Goal: Information Seeking & Learning: Learn about a topic

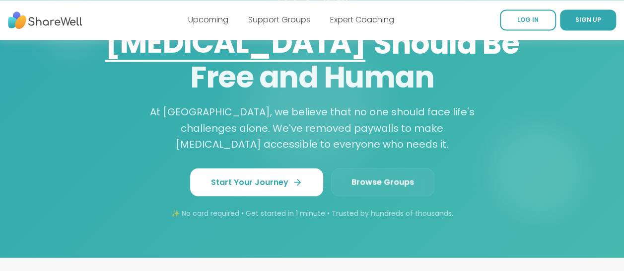
scroll to position [906, 0]
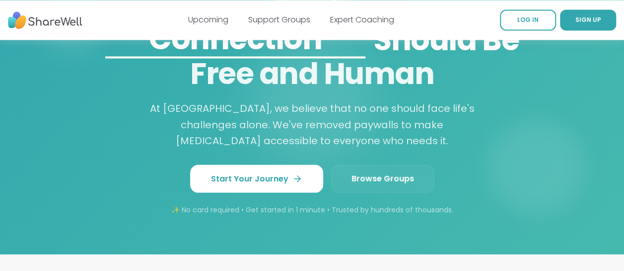
click at [392, 172] on link "Browse Groups" at bounding box center [382, 178] width 103 height 28
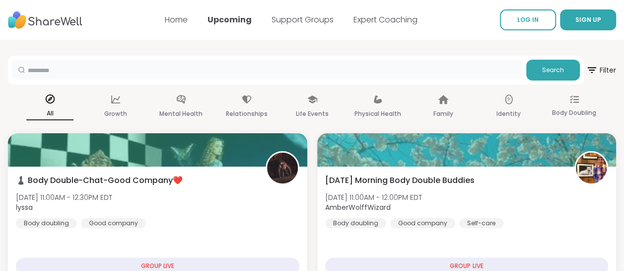
click at [198, 74] on input "text" at bounding box center [267, 70] width 510 height 20
click at [542, 67] on button "Search" at bounding box center [553, 70] width 54 height 21
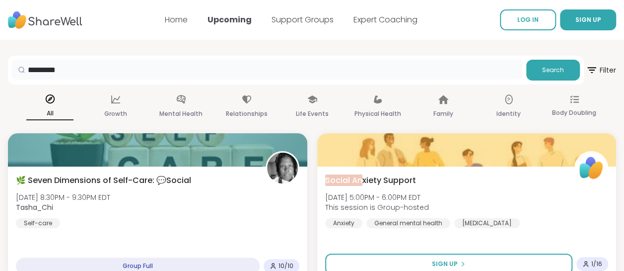
click at [81, 72] on input "*********" at bounding box center [267, 70] width 510 height 20
type input "**********"
click at [557, 64] on button "Search" at bounding box center [553, 70] width 54 height 21
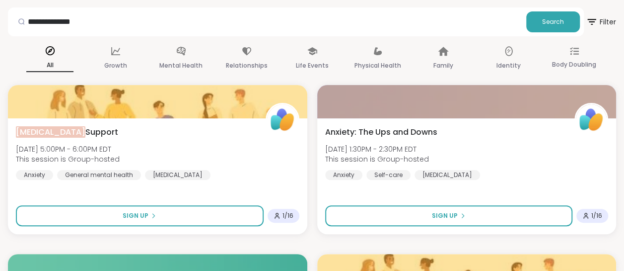
scroll to position [49, 0]
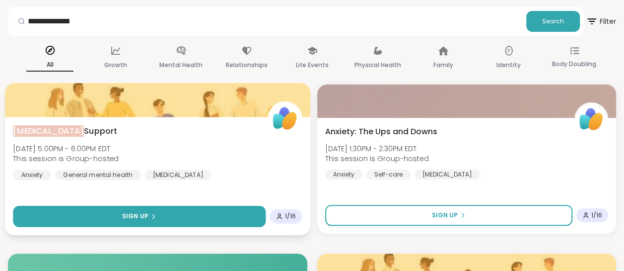
click at [163, 215] on button "Sign Up" at bounding box center [139, 216] width 252 height 21
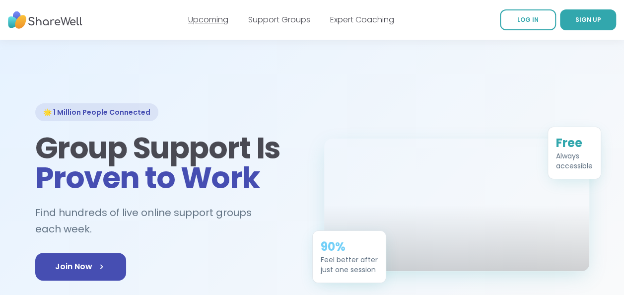
click at [225, 24] on link "Upcoming" at bounding box center [208, 19] width 40 height 11
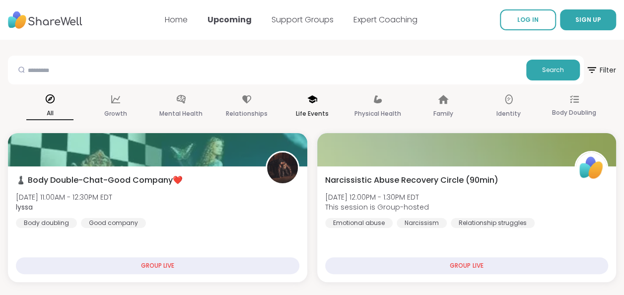
click at [310, 101] on icon at bounding box center [312, 99] width 10 height 8
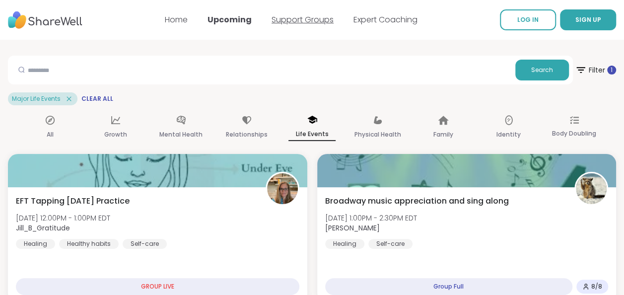
click at [301, 18] on link "Support Groups" at bounding box center [303, 19] width 62 height 11
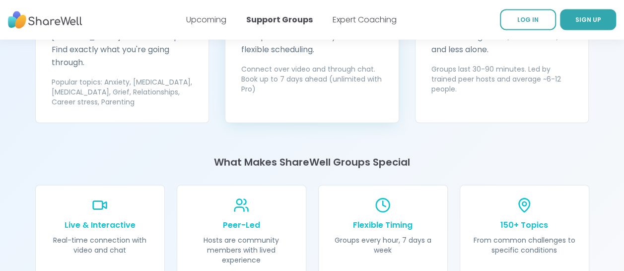
scroll to position [997, 0]
click at [101, 218] on div "Live & Interactive Real-time connection with video and chat" at bounding box center [100, 230] width 130 height 92
click at [108, 218] on p "Live & Interactive" at bounding box center [100, 224] width 105 height 12
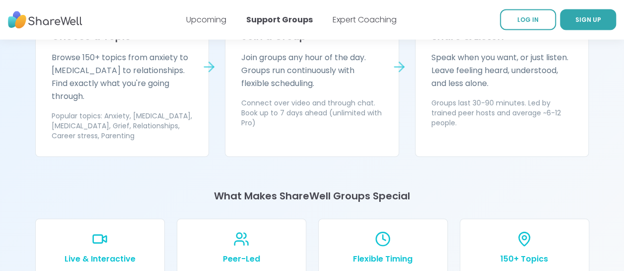
scroll to position [963, 0]
